Goal: Information Seeking & Learning: Learn about a topic

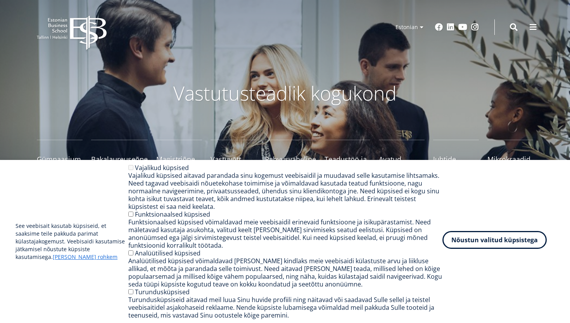
click at [468, 236] on button "Nõustun valitud küpsistega" at bounding box center [495, 240] width 104 height 18
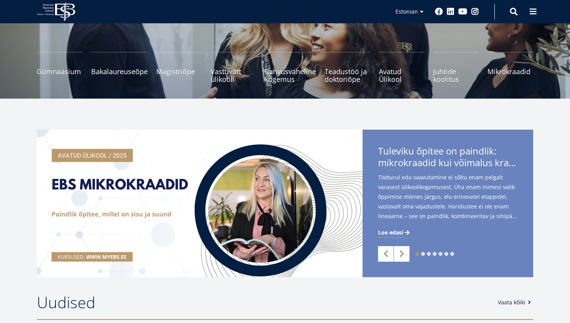
scroll to position [87, 0]
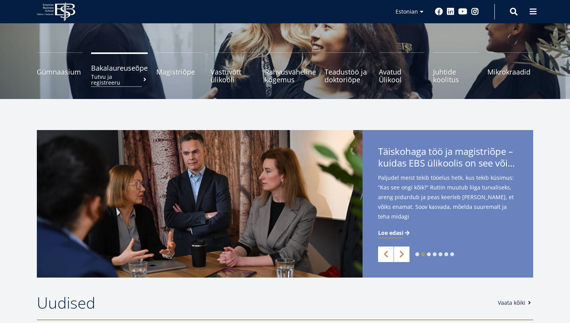
click at [142, 72] on span "Bakalaureuseõpe Tutvu ja registreeru" at bounding box center [119, 68] width 57 height 8
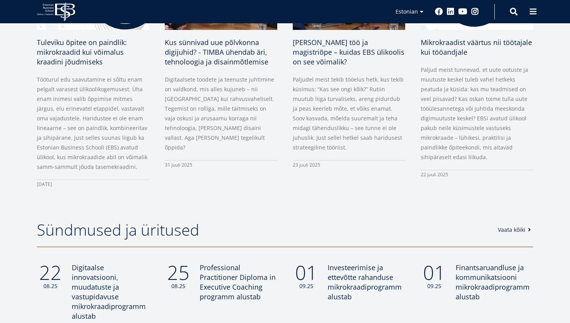
scroll to position [522, 0]
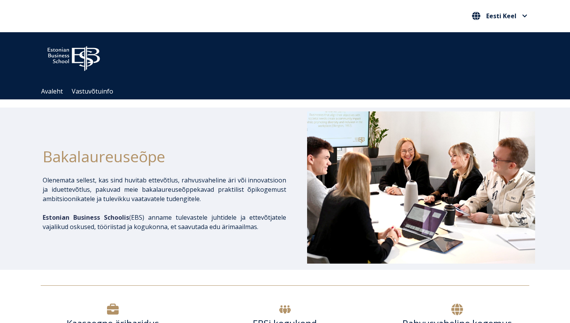
drag, startPoint x: 0, startPoint y: 0, endPoint x: 87, endPoint y: 31, distance: 92.6
click at [126, 64] on div at bounding box center [285, 58] width 497 height 36
